Goal: Register for event/course

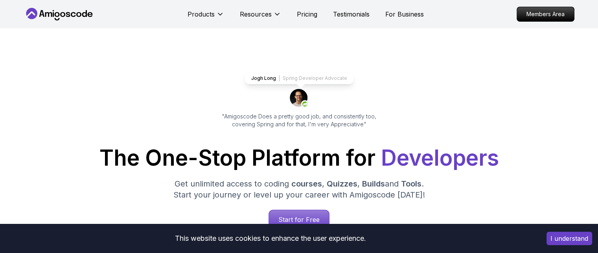
scroll to position [30, 0]
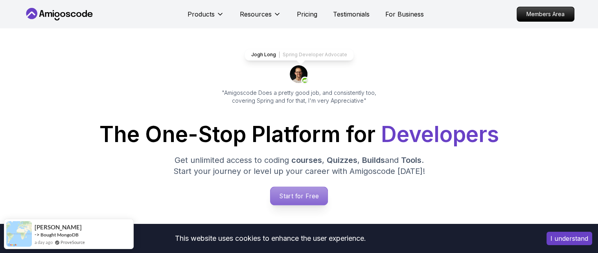
click at [303, 193] on p "Start for Free" at bounding box center [299, 196] width 57 height 18
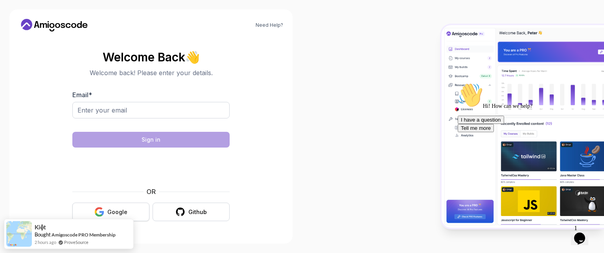
click at [114, 205] on button "Google" at bounding box center [110, 212] width 77 height 18
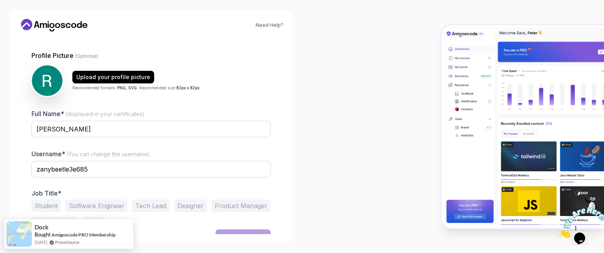
scroll to position [65, 0]
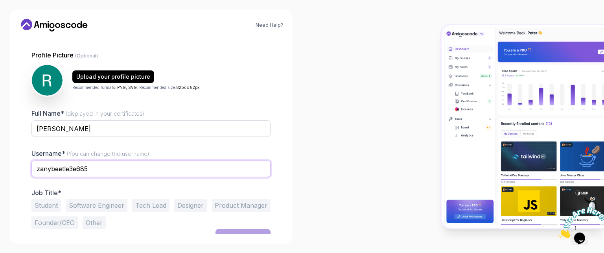
click at [143, 164] on input "zanybeetle3e685" at bounding box center [150, 168] width 239 height 17
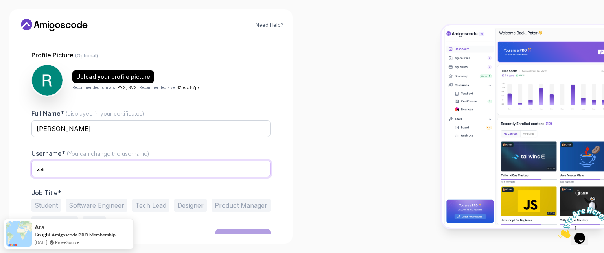
type input "z"
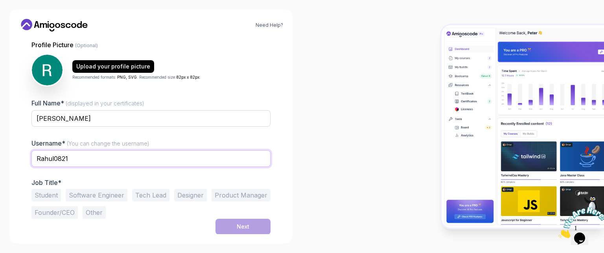
scroll to position [75, 0]
type input "Rahul0821"
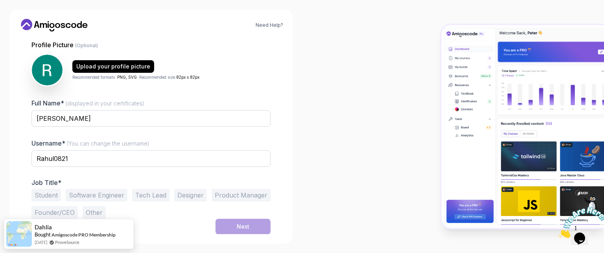
click at [41, 192] on button "Student" at bounding box center [45, 195] width 29 height 13
click at [112, 197] on button "Software Engineer" at bounding box center [97, 195] width 62 height 13
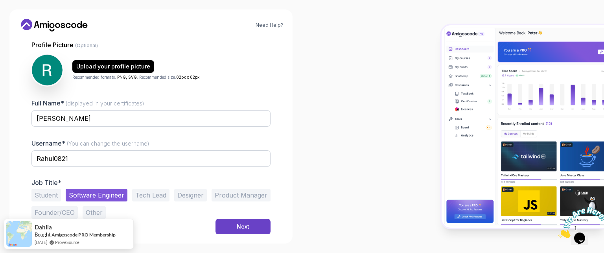
click at [44, 194] on button "Student" at bounding box center [45, 195] width 29 height 13
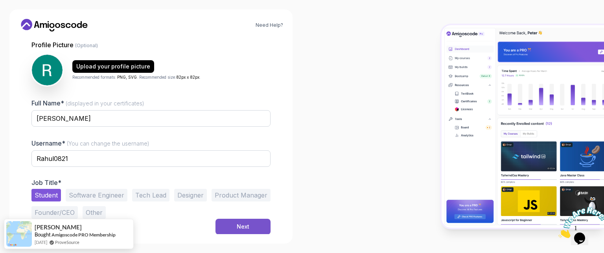
click at [234, 227] on button "Next" at bounding box center [243, 227] width 55 height 16
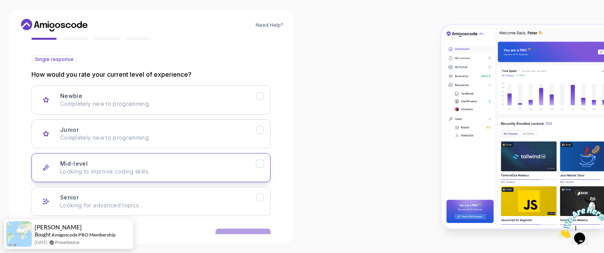
scroll to position [79, 0]
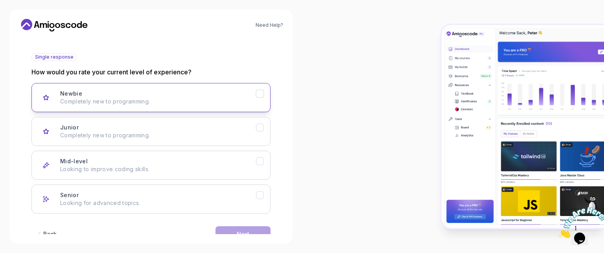
click at [249, 102] on p "Completely new to programming." at bounding box center [158, 102] width 196 height 8
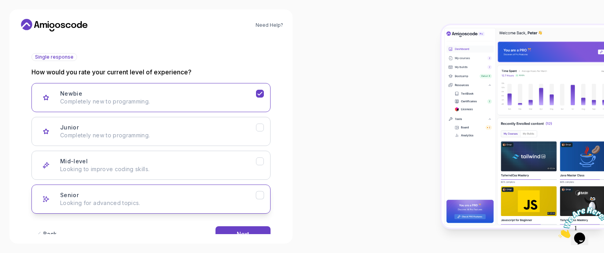
scroll to position [99, 0]
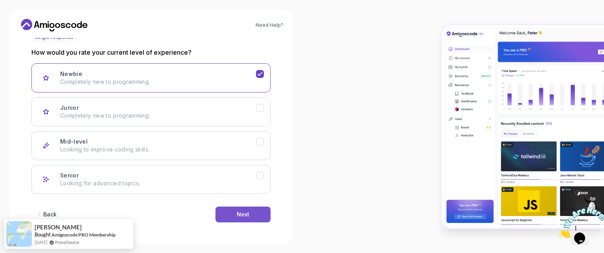
click at [255, 213] on button "Next" at bounding box center [243, 214] width 55 height 16
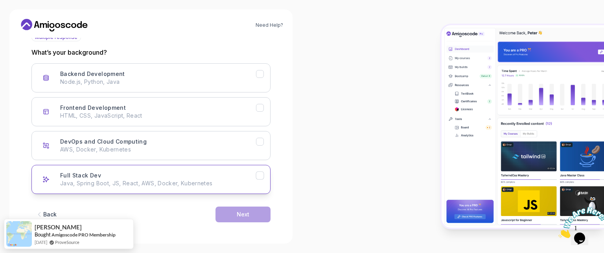
click at [195, 180] on p "Java, Spring Boot, JS, React, AWS, Docker, Kubernetes" at bounding box center [158, 183] width 196 height 8
click at [235, 209] on button "Next" at bounding box center [243, 214] width 55 height 16
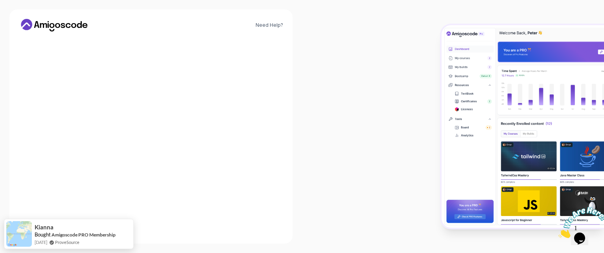
scroll to position [90, 0]
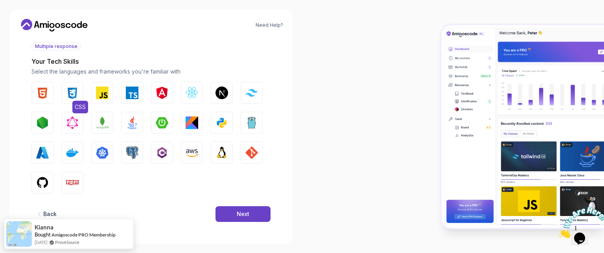
click at [72, 89] on img "button" at bounding box center [72, 93] width 13 height 13
click at [48, 92] on img "button" at bounding box center [42, 93] width 13 height 13
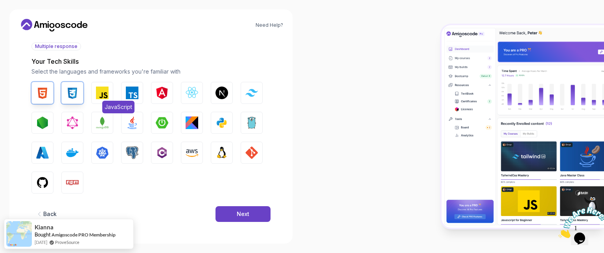
click at [104, 93] on img "button" at bounding box center [102, 93] width 13 height 13
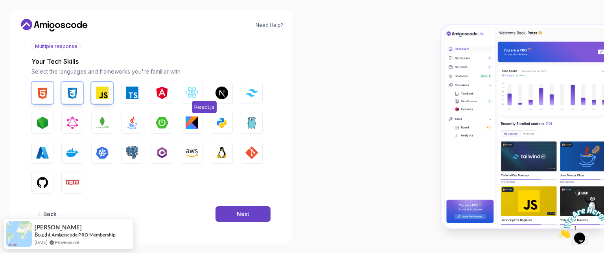
click at [194, 92] on img "button" at bounding box center [192, 93] width 13 height 13
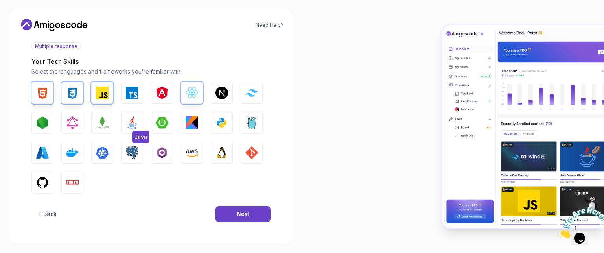
click at [135, 129] on button "Java" at bounding box center [132, 123] width 22 height 22
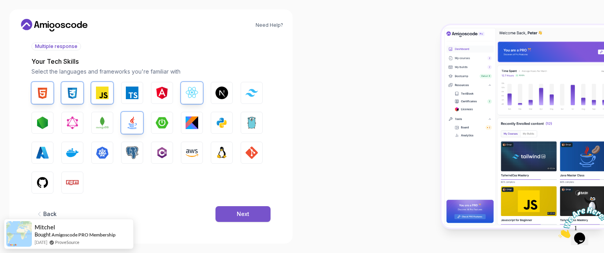
click at [225, 206] on button "Next" at bounding box center [243, 214] width 55 height 16
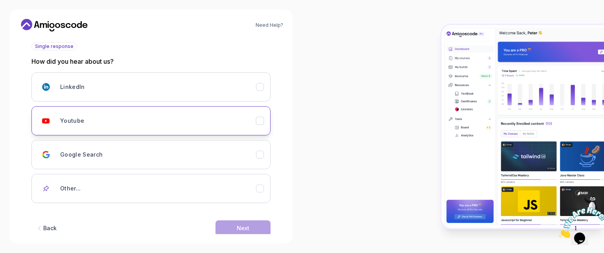
scroll to position [104, 0]
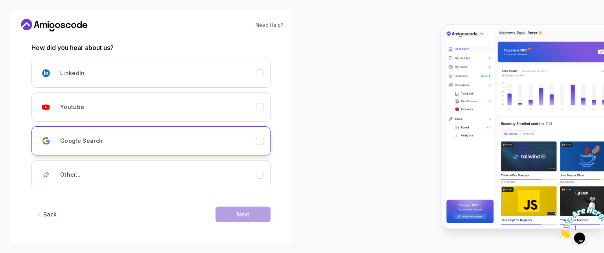
click at [182, 136] on div "Google Search" at bounding box center [158, 141] width 196 height 16
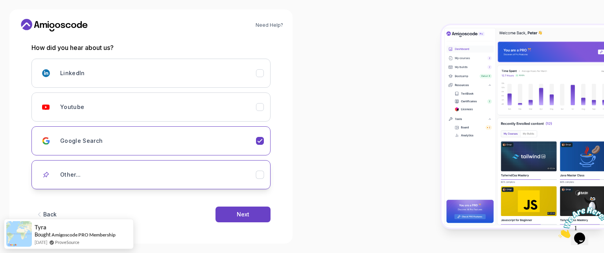
click at [249, 170] on div "Other..." at bounding box center [158, 175] width 196 height 16
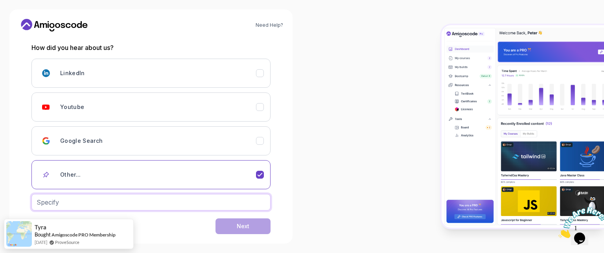
click at [193, 205] on input "text" at bounding box center [150, 202] width 239 height 17
type input "chatgpt"
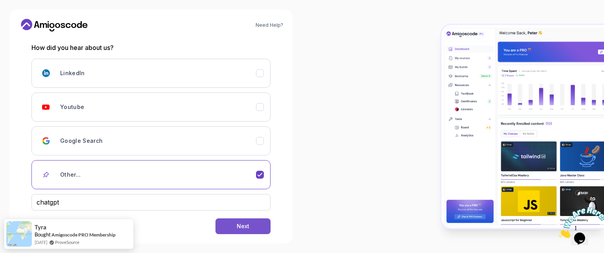
click at [245, 222] on div "Next" at bounding box center [243, 226] width 13 height 8
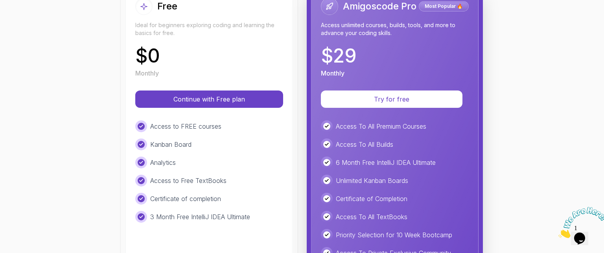
scroll to position [114, 0]
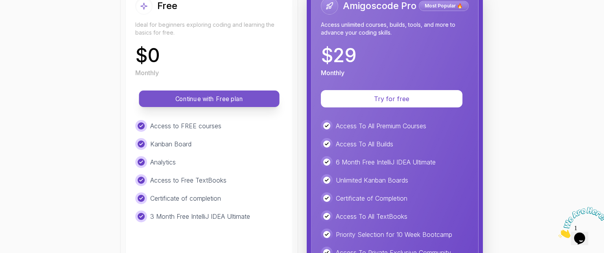
click at [232, 91] on button "Continue with Free plan" at bounding box center [209, 98] width 140 height 17
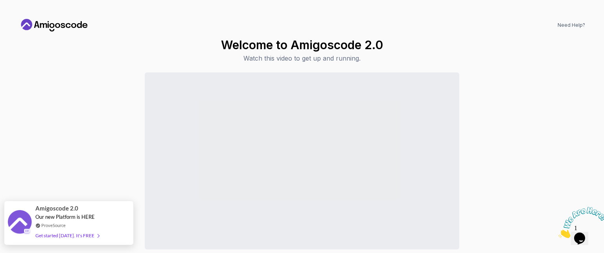
click at [94, 235] on span at bounding box center [96, 235] width 5 height 6
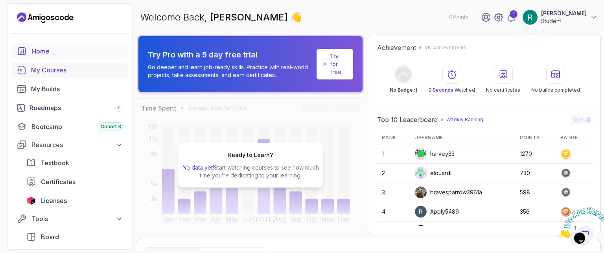
click at [85, 76] on link "My Courses" at bounding box center [70, 70] width 116 height 16
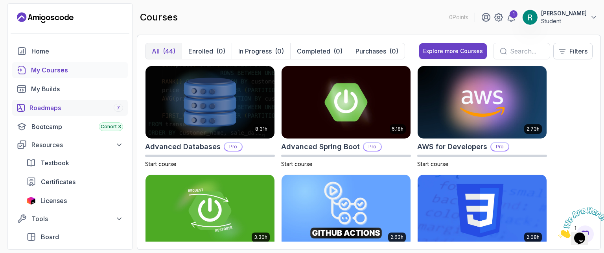
click at [98, 109] on div "Roadmaps 7" at bounding box center [76, 107] width 94 height 9
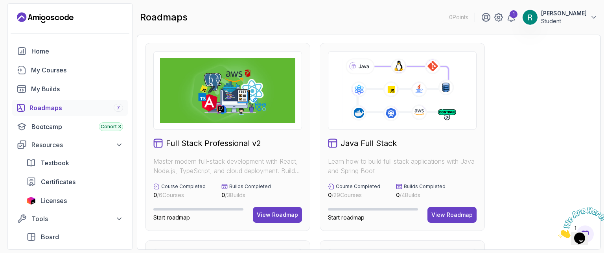
click at [408, 137] on div "Java Full Stack Learn how to build full stack applications with Java and Spring…" at bounding box center [402, 137] width 165 height 188
click at [463, 218] on div "View Roadmap" at bounding box center [451, 215] width 41 height 8
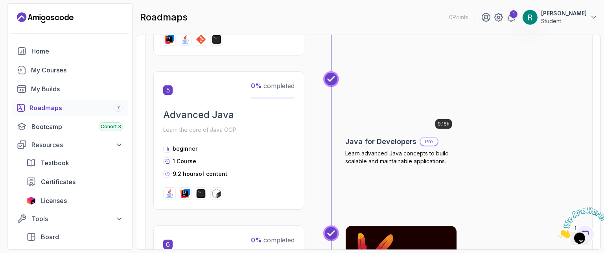
scroll to position [832, 0]
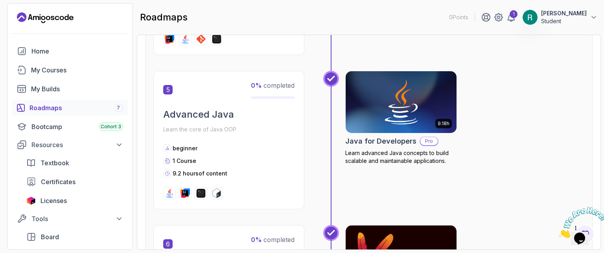
click at [284, 167] on div "beginner 1 Course 9.2 hours of content" at bounding box center [228, 160] width 131 height 33
click at [178, 147] on p "beginner" at bounding box center [185, 148] width 25 height 8
click at [237, 94] on div "5 0 % completed" at bounding box center [228, 90] width 131 height 18
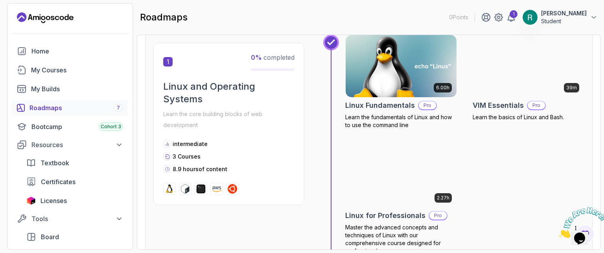
scroll to position [171, 0]
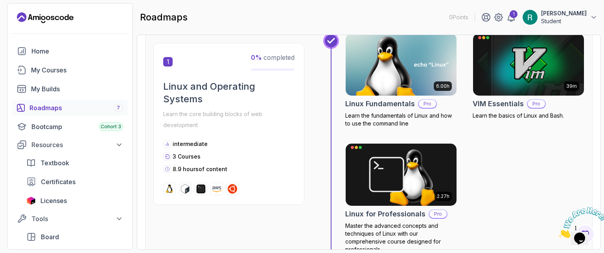
click at [179, 77] on div "1 0 % completed Linux and Operating Systems Learn the core building blocks of w…" at bounding box center [228, 124] width 151 height 162
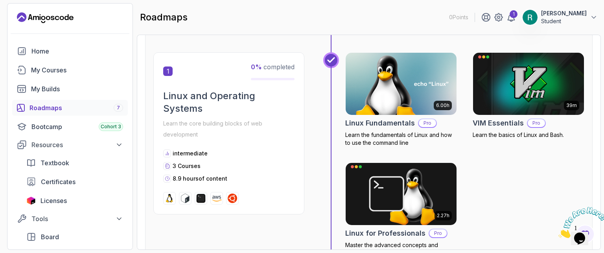
scroll to position [153, 0]
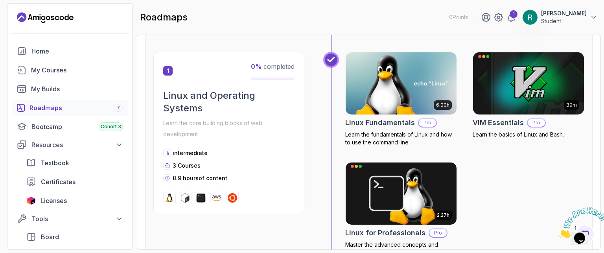
click at [173, 165] on span "3 Courses" at bounding box center [187, 165] width 28 height 7
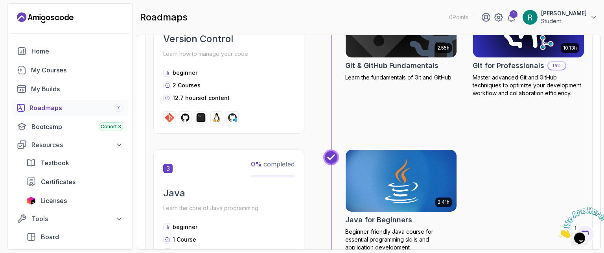
scroll to position [445, 0]
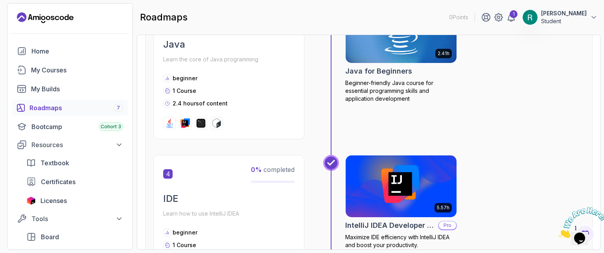
click at [219, 56] on p "Learn the core of Java programming" at bounding box center [228, 59] width 131 height 11
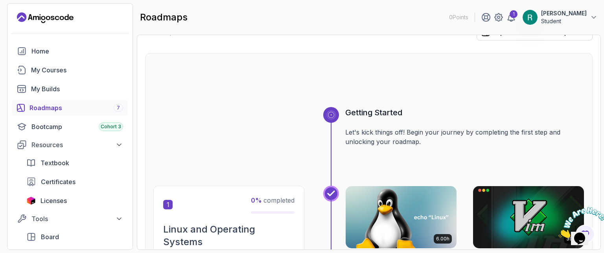
scroll to position [18, 0]
click at [66, 58] on link "Home" at bounding box center [70, 51] width 116 height 16
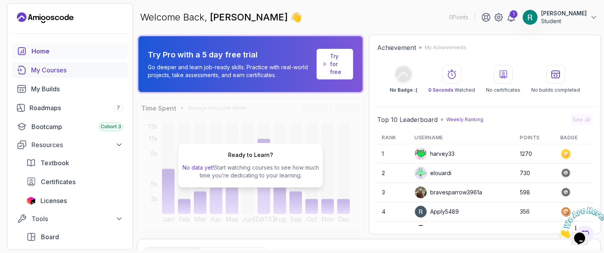
click at [100, 72] on div "My Courses" at bounding box center [77, 69] width 92 height 9
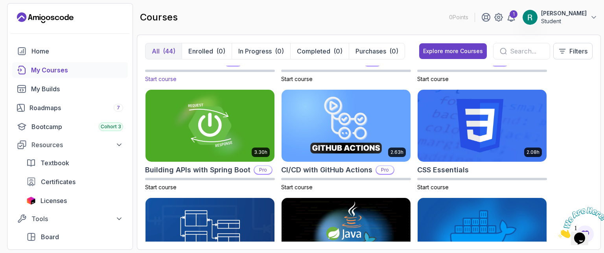
scroll to position [53, 0]
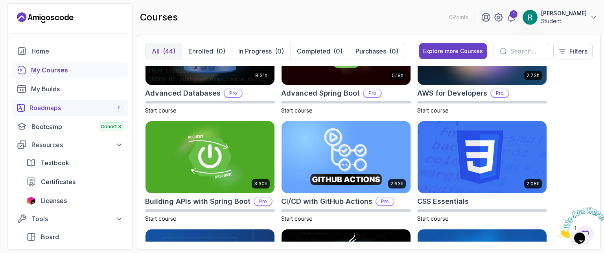
click at [81, 108] on div "Roadmaps 7" at bounding box center [76, 107] width 94 height 9
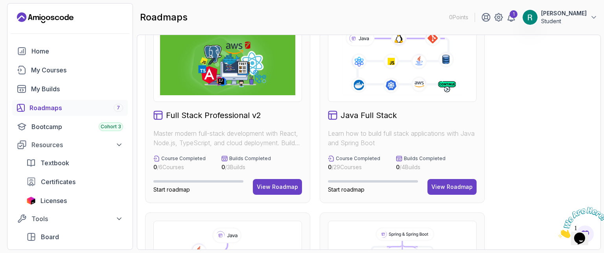
scroll to position [33, 0]
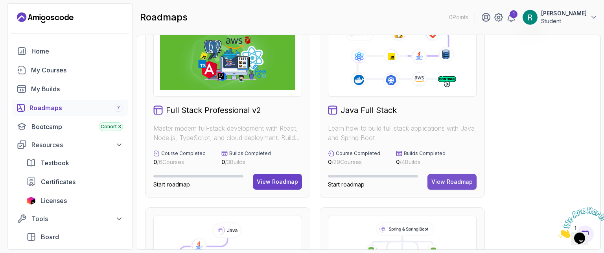
click at [468, 186] on button "View Roadmap" at bounding box center [452, 182] width 49 height 16
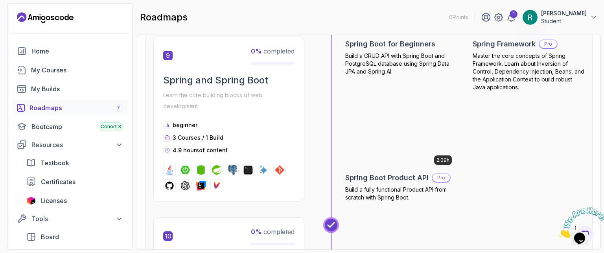
scroll to position [1480, 0]
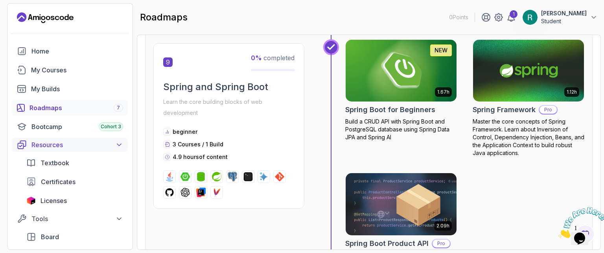
click at [71, 142] on div "Resources" at bounding box center [77, 144] width 92 height 9
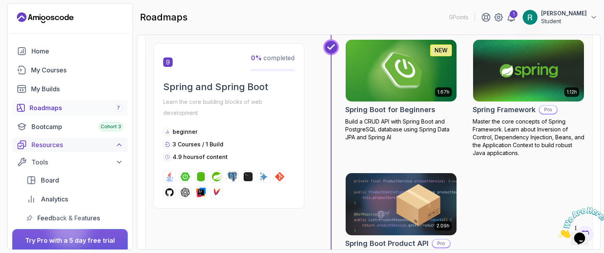
click at [71, 143] on div "Resources" at bounding box center [77, 144] width 92 height 9
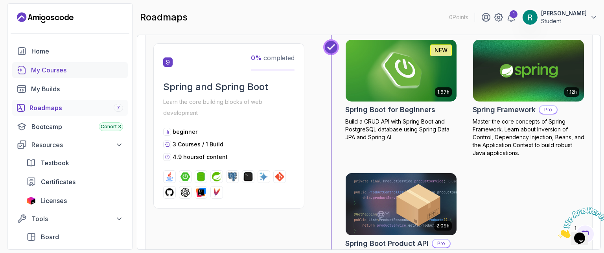
click at [64, 66] on div "My Courses" at bounding box center [77, 69] width 92 height 9
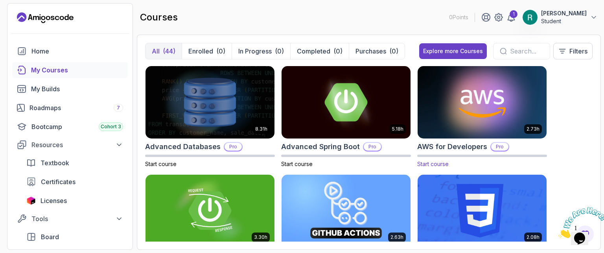
click at [448, 124] on img at bounding box center [482, 102] width 135 height 76
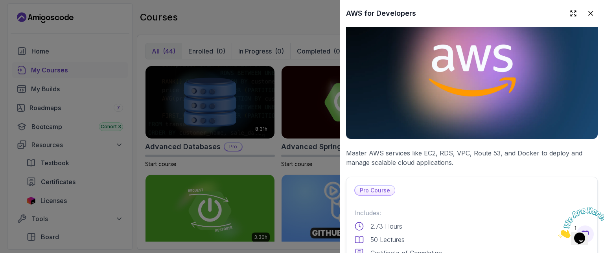
scroll to position [38, 0]
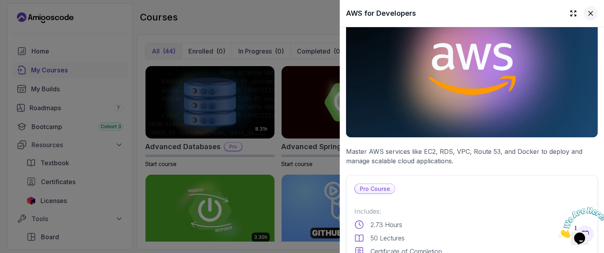
click at [589, 14] on icon at bounding box center [591, 13] width 4 height 4
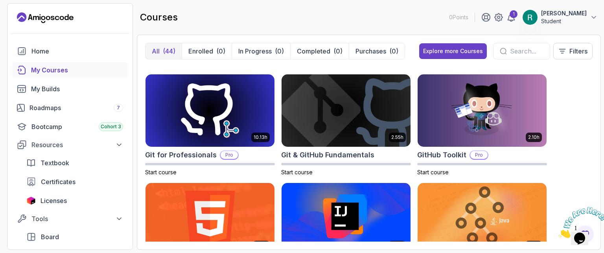
scroll to position [320, 0]
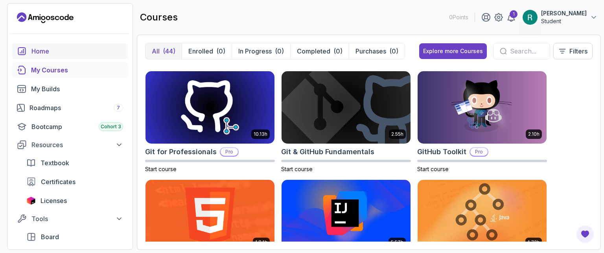
click at [74, 44] on link "Home" at bounding box center [70, 51] width 116 height 16
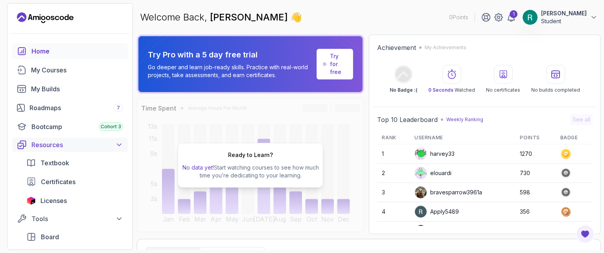
click at [58, 140] on button "Resources" at bounding box center [70, 145] width 116 height 14
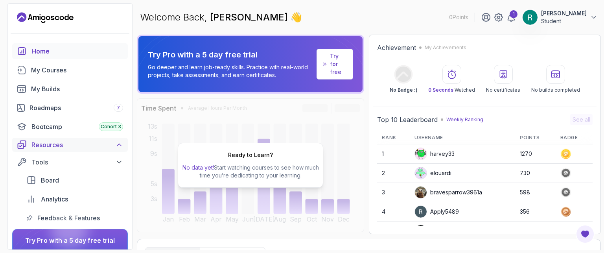
click at [58, 140] on button "Resources" at bounding box center [70, 145] width 116 height 14
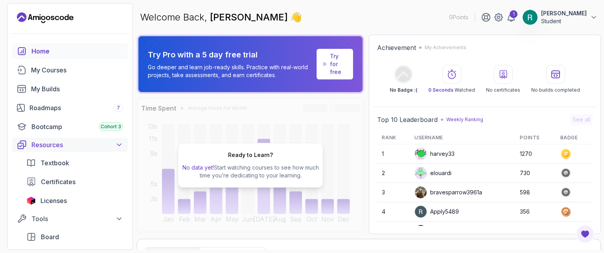
click at [58, 140] on button "Resources" at bounding box center [70, 145] width 116 height 14
